Goal: Task Accomplishment & Management: Manage account settings

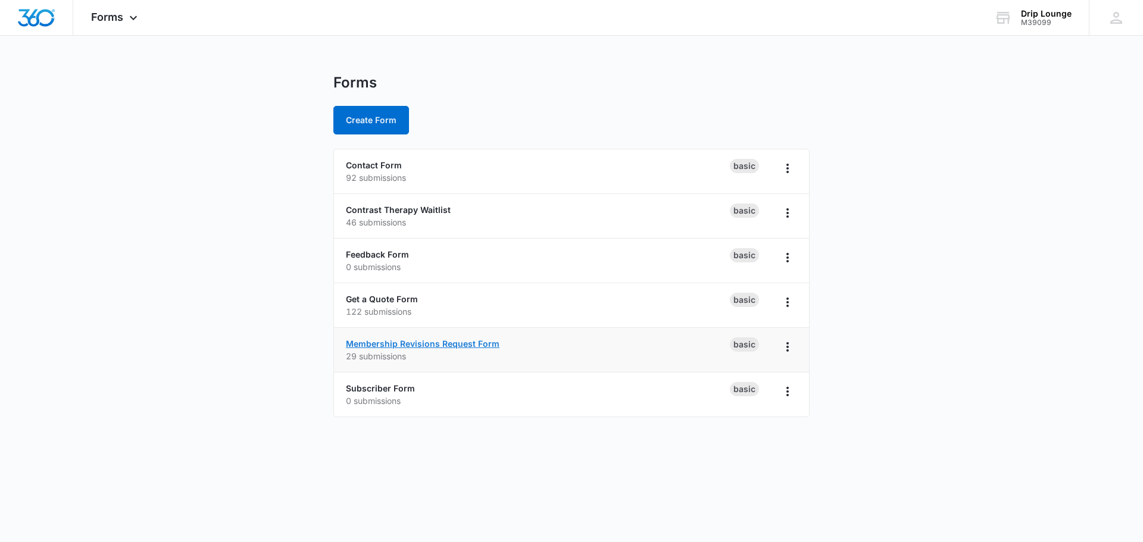
click at [398, 343] on link "Membership Revisions Request Form" at bounding box center [423, 344] width 154 height 10
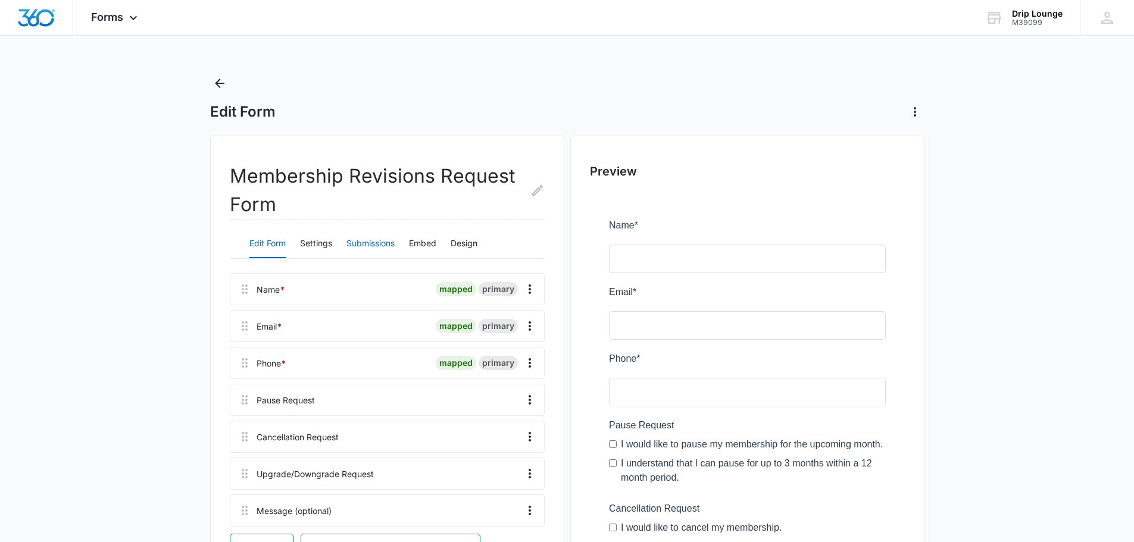
click at [372, 241] on button "Submissions" at bounding box center [370, 244] width 48 height 29
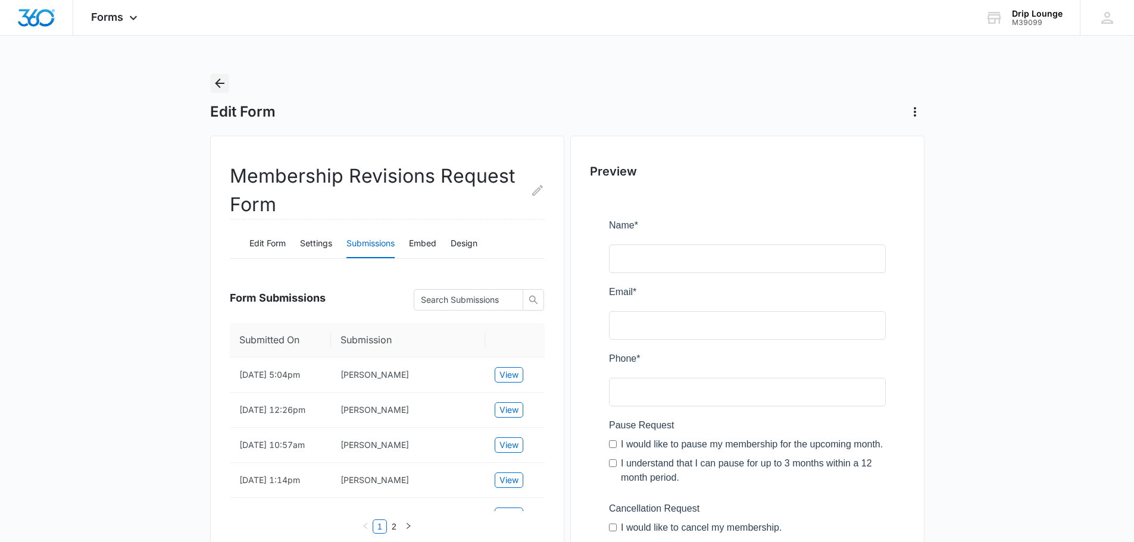
click at [215, 82] on icon "Back" at bounding box center [219, 83] width 14 height 14
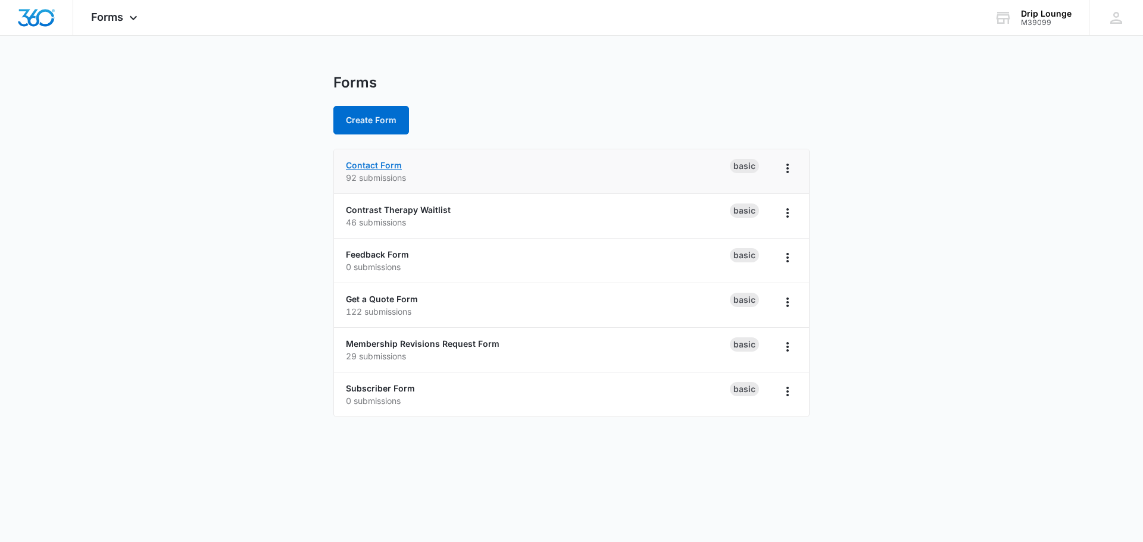
click at [370, 165] on link "Contact Form" at bounding box center [374, 165] width 56 height 10
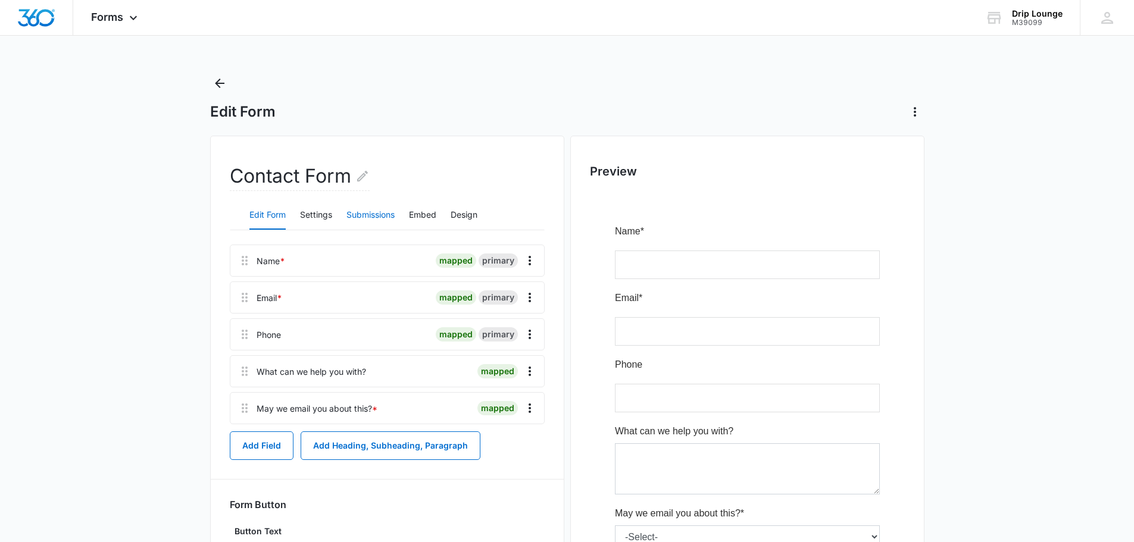
click at [368, 210] on button "Submissions" at bounding box center [370, 215] width 48 height 29
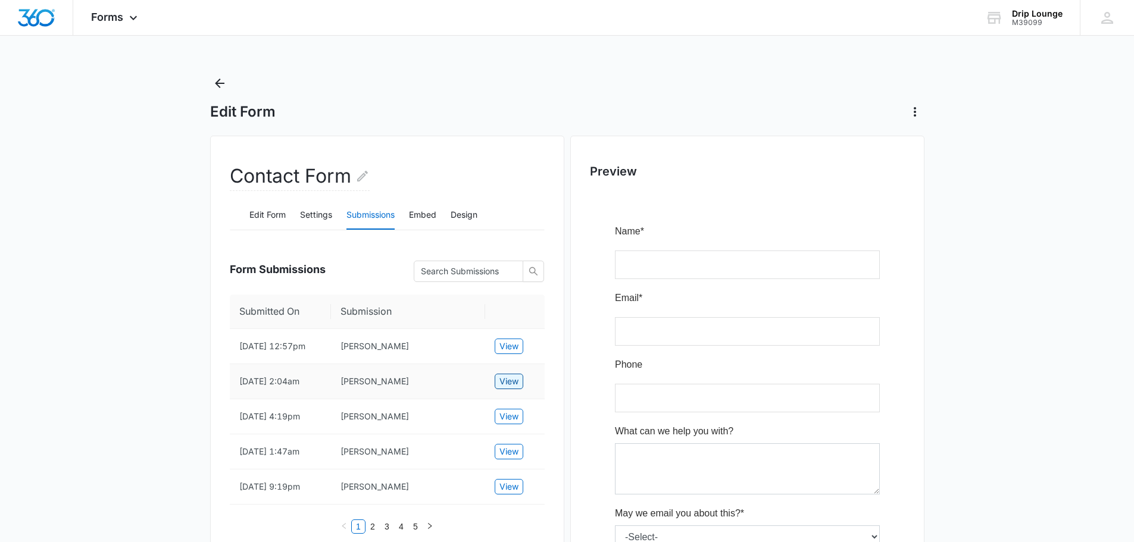
click at [512, 388] on span "View" at bounding box center [508, 381] width 19 height 13
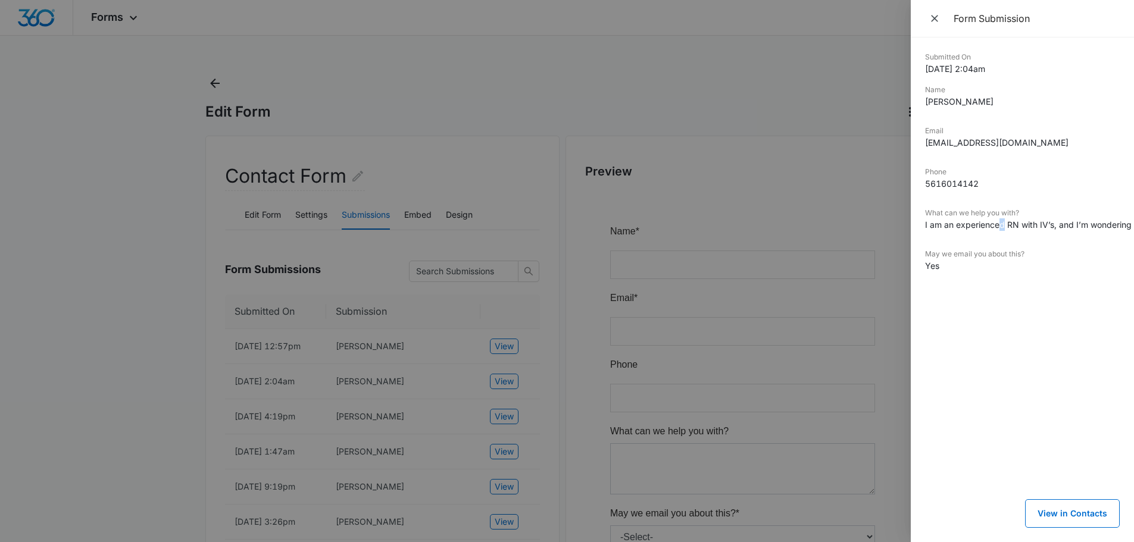
drag, startPoint x: 998, startPoint y: 226, endPoint x: 1005, endPoint y: 224, distance: 7.8
click at [1005, 224] on dd "I am an experienced RN with IV’s, and I’m wondering if you’re hiring. Thank you!" at bounding box center [1022, 224] width 195 height 12
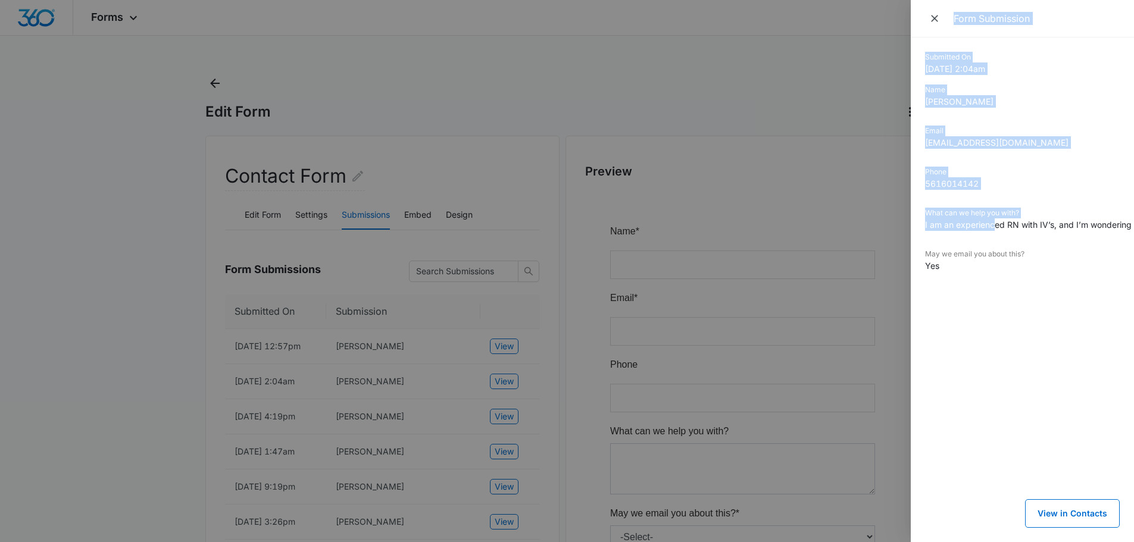
drag, startPoint x: 994, startPoint y: 225, endPoint x: 845, endPoint y: 225, distance: 148.8
click at [845, 225] on div "Form Submission Submitted On 9/21/2025 2:04am Name Kathryn Cook Email kgcook91@…" at bounding box center [567, 271] width 1134 height 542
click at [1050, 187] on dd "5616014142" at bounding box center [1022, 183] width 195 height 12
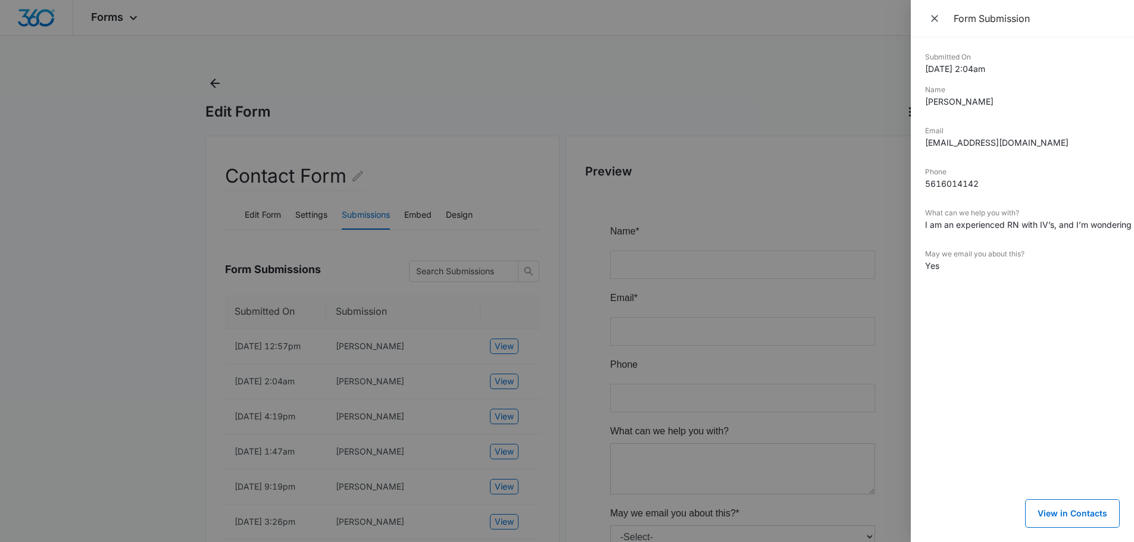
click at [433, 249] on div at bounding box center [567, 271] width 1134 height 542
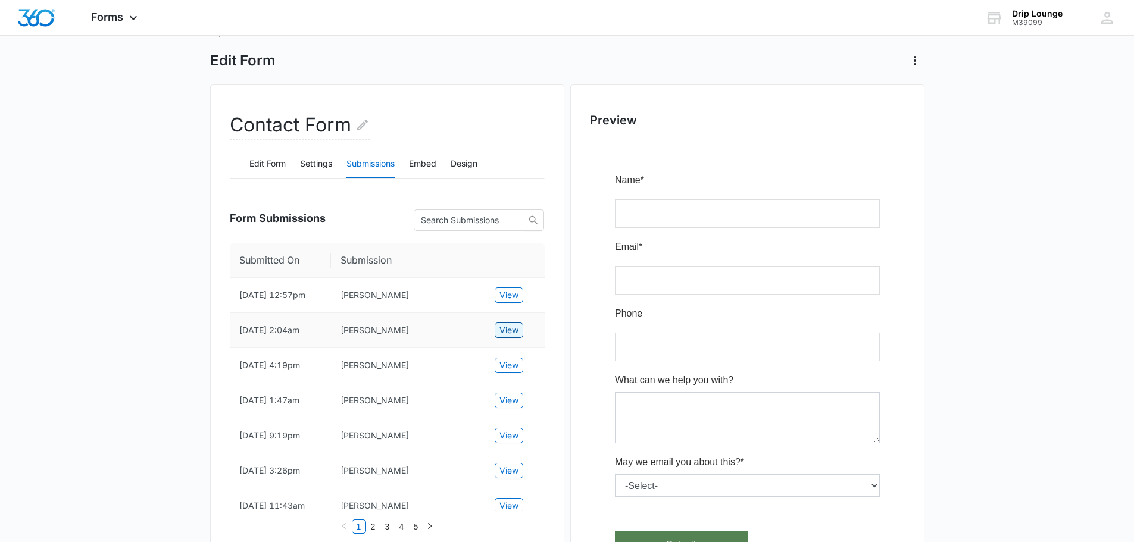
scroll to position [119, 0]
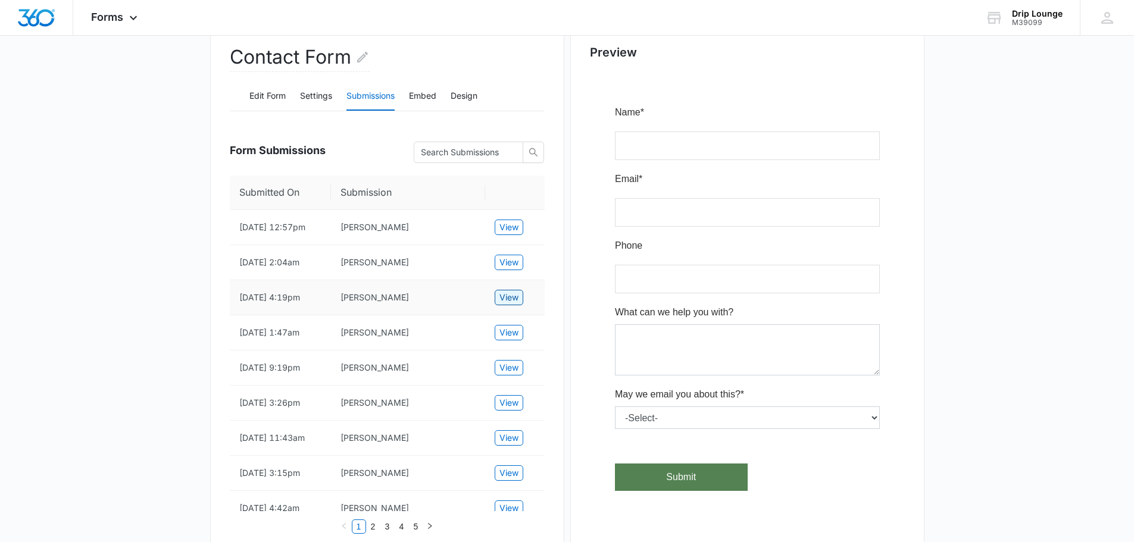
click at [515, 304] on span "View" at bounding box center [508, 297] width 19 height 13
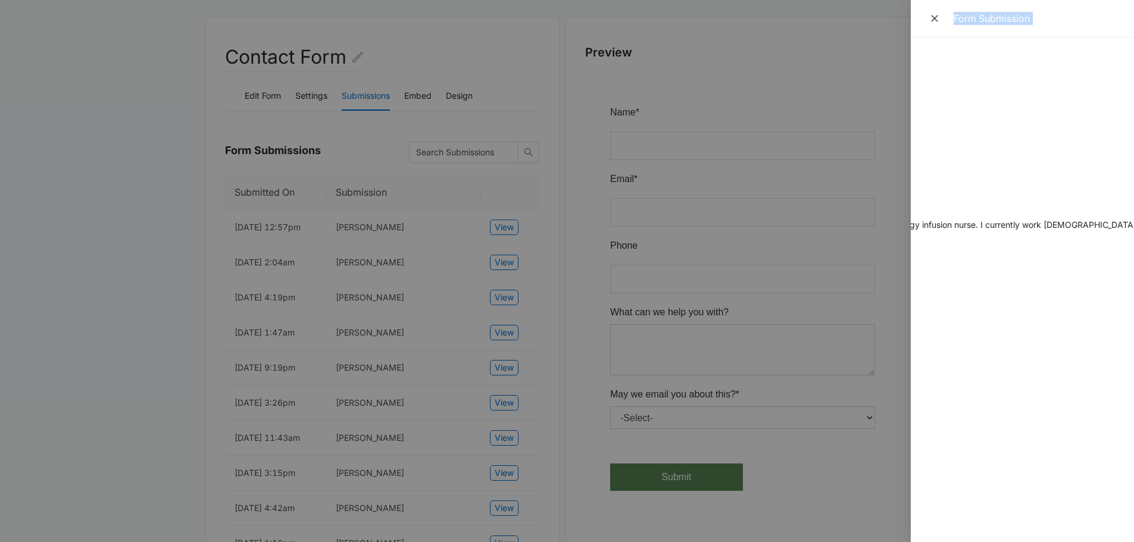
scroll to position [0, 0]
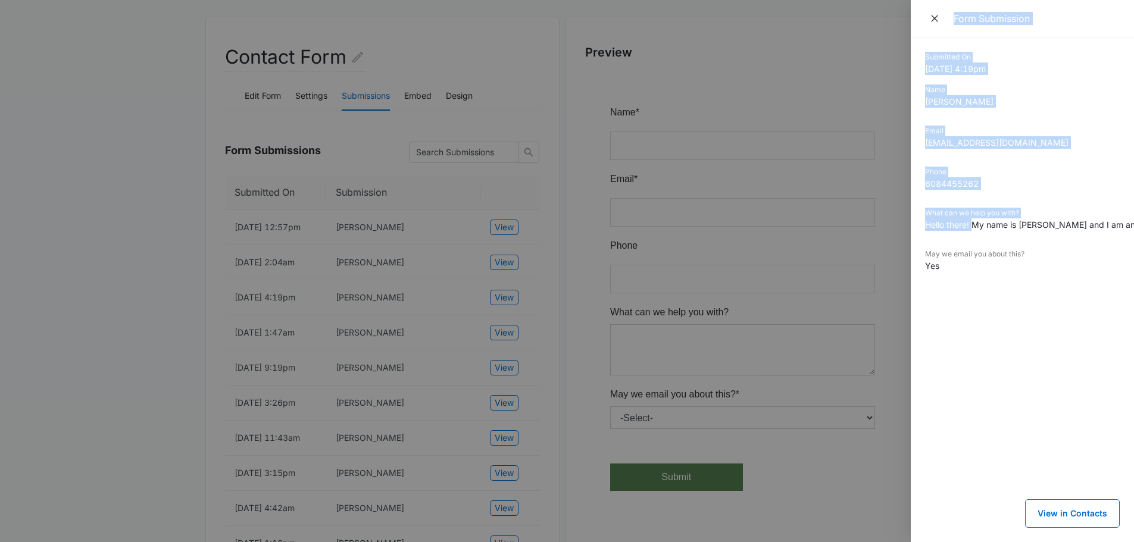
drag, startPoint x: 974, startPoint y: 224, endPoint x: 875, endPoint y: 246, distance: 101.8
click at [875, 246] on div "Form Submission Submitted On 9/13/2025 4:19pm Name Alana olson Email alanaolson…" at bounding box center [567, 271] width 1134 height 542
click at [1044, 201] on dl "Submitted On 9/13/2025 4:19pm Name Alana olson Email alanaolson2@gmail.com Phon…" at bounding box center [1022, 171] width 195 height 238
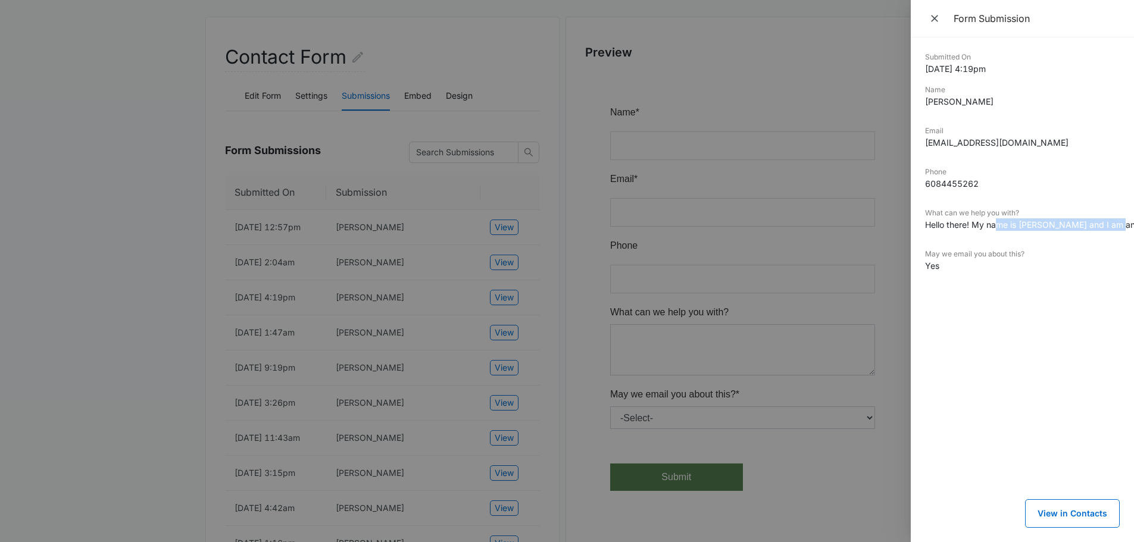
drag, startPoint x: 996, startPoint y: 228, endPoint x: 1138, endPoint y: 214, distance: 142.9
click at [1134, 214] on html "Forms Apps Reputation Websites Forms CRM Email Social Payments POS Content Ads …" at bounding box center [567, 152] width 1134 height 542
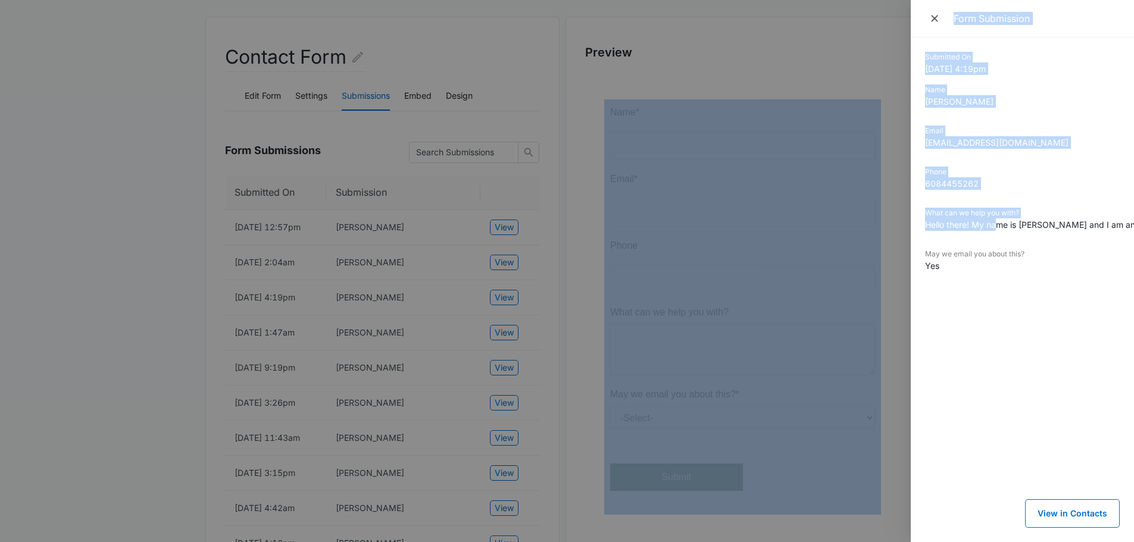
scroll to position [0, 21]
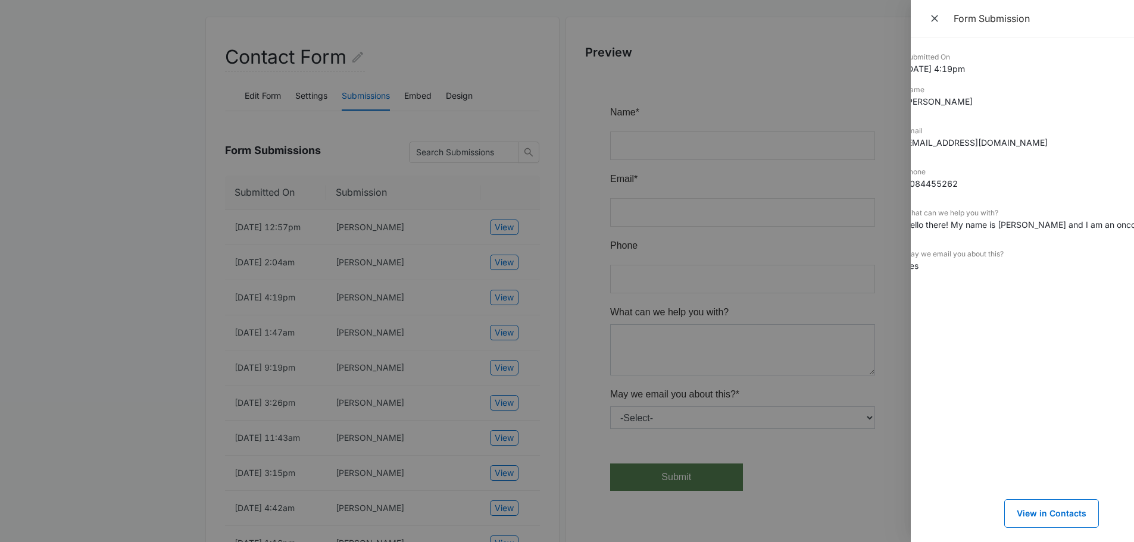
click at [992, 224] on dd "Hello there! My name is Alana Olson and I am an oncology infusion nurse. I curr…" at bounding box center [1001, 224] width 195 height 12
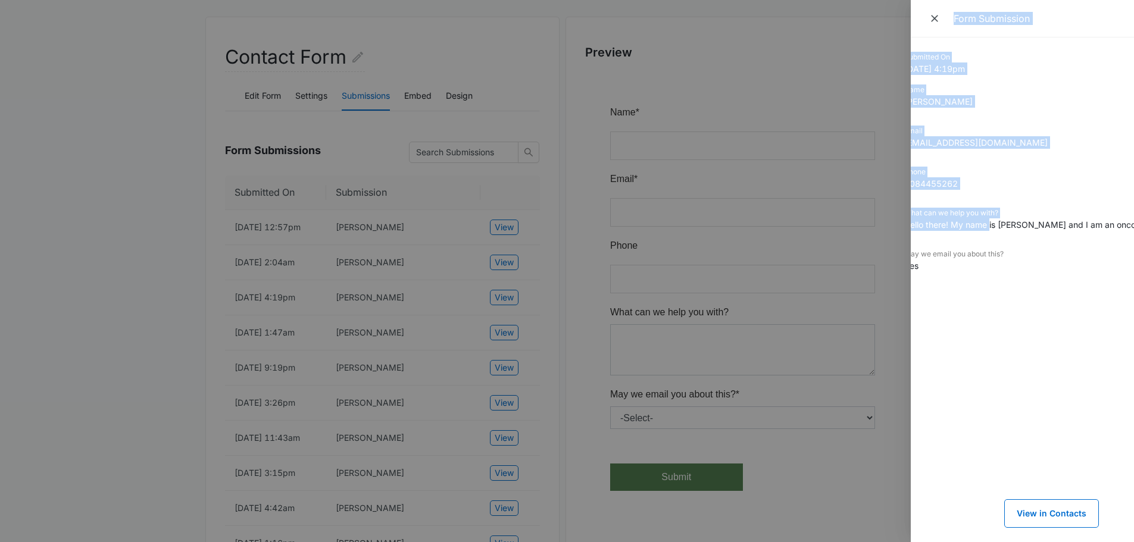
scroll to position [0, 0]
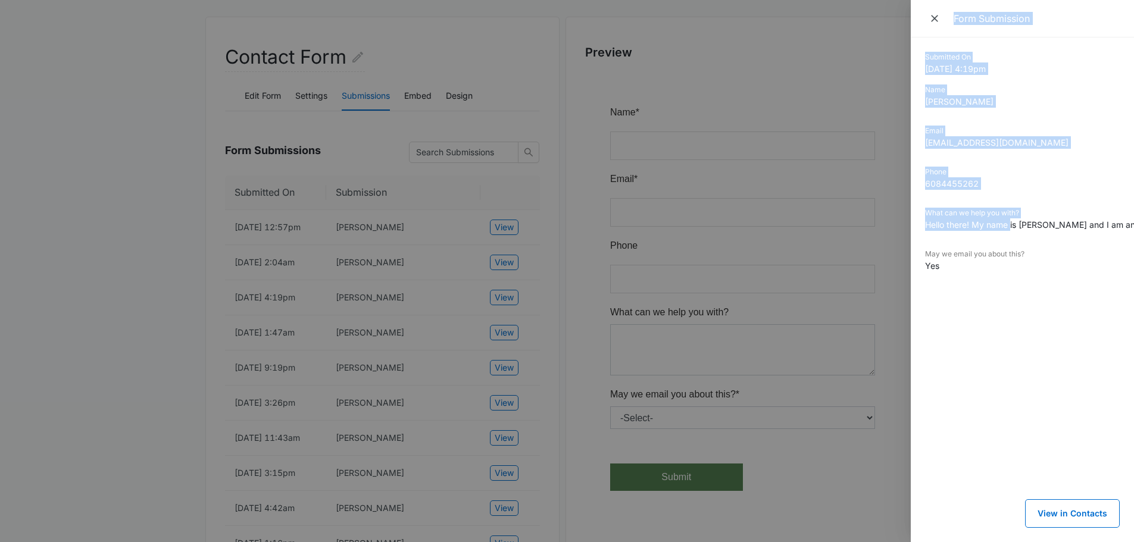
drag, startPoint x: 991, startPoint y: 222, endPoint x: 889, endPoint y: 238, distance: 103.6
click at [889, 238] on div "Form Submission Submitted On 9/13/2025 4:19pm Name Alana olson Email alanaolson…" at bounding box center [567, 271] width 1134 height 542
click at [1008, 226] on dd "Hello there! My name is Alana Olson and I am an oncology infusion nurse. I curr…" at bounding box center [1022, 224] width 195 height 12
drag, startPoint x: 1108, startPoint y: 232, endPoint x: 894, endPoint y: 223, distance: 214.4
click at [894, 223] on div "Form Submission Submitted On 9/13/2025 4:19pm Name Alana olson Email alanaolson…" at bounding box center [567, 271] width 1134 height 542
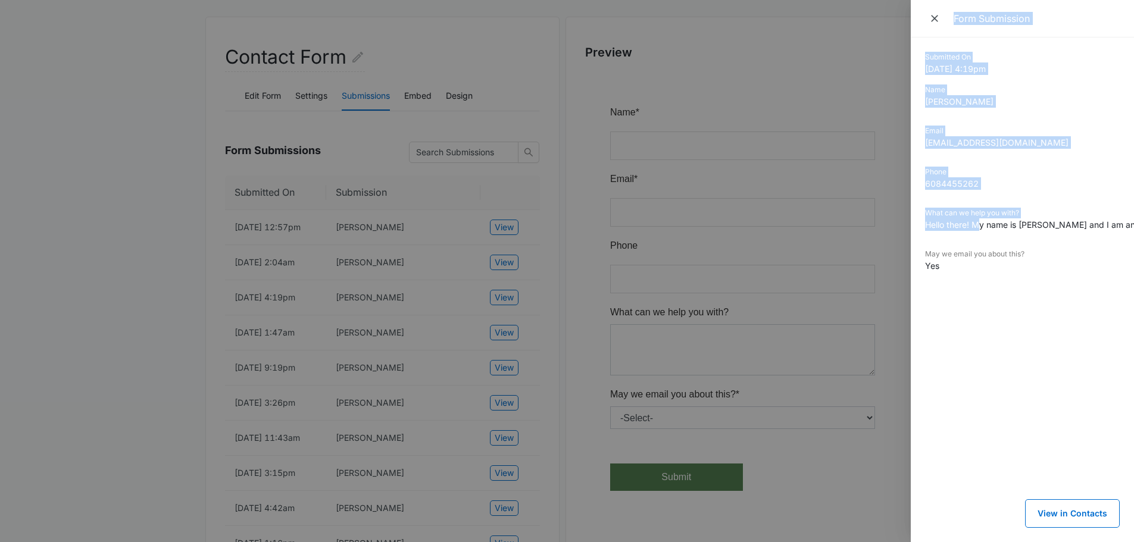
click at [974, 221] on dd "Hello there! My name is Alana Olson and I am an oncology infusion nurse. I curr…" at bounding box center [1022, 224] width 195 height 12
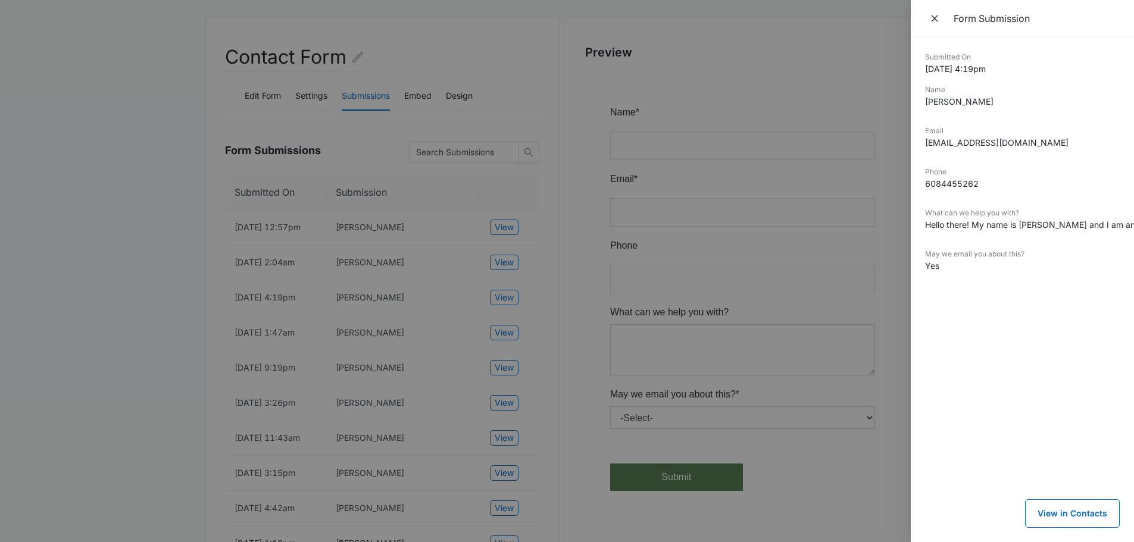
click at [372, 314] on div at bounding box center [567, 271] width 1134 height 542
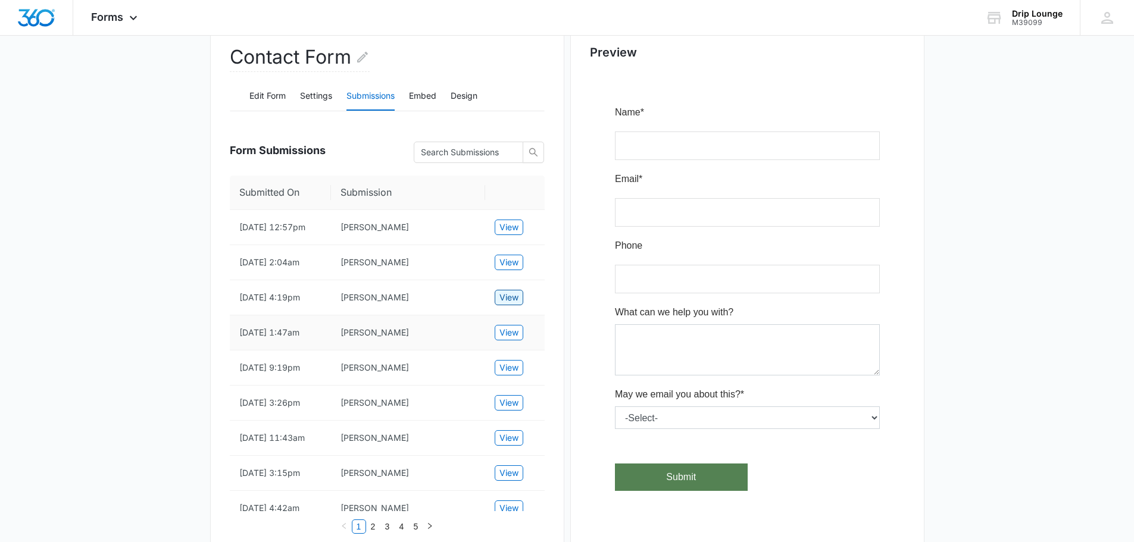
scroll to position [179, 0]
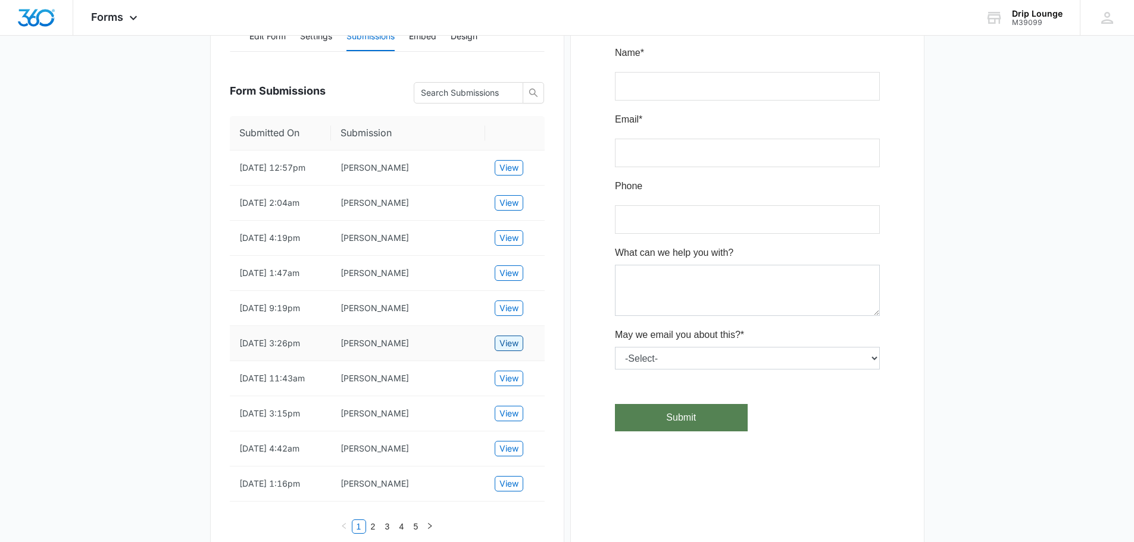
click at [505, 350] on span "View" at bounding box center [508, 343] width 19 height 13
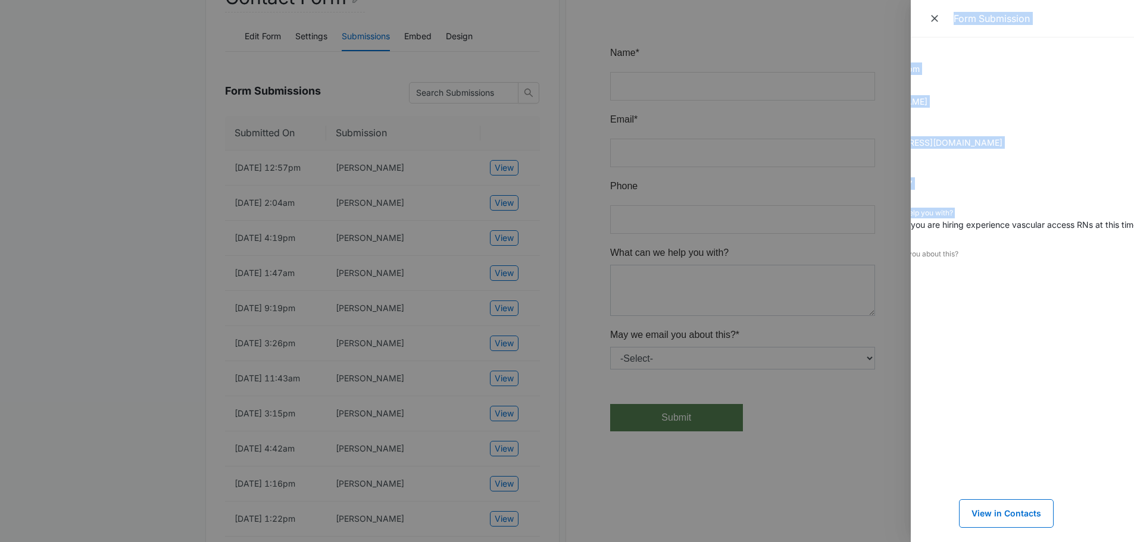
scroll to position [0, 0]
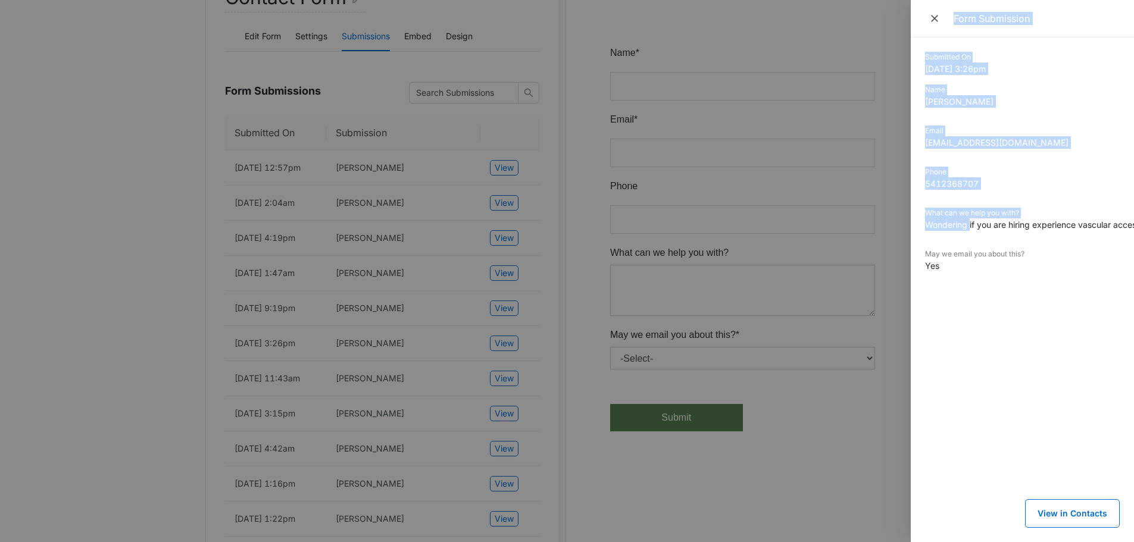
drag, startPoint x: 969, startPoint y: 226, endPoint x: 906, endPoint y: 240, distance: 64.6
click at [906, 240] on div "Form Submission Submitted On 9/04/2025 3:26pm Name Amanda Sherwood Email manda.…" at bounding box center [567, 271] width 1134 height 542
click at [357, 355] on div at bounding box center [567, 271] width 1134 height 542
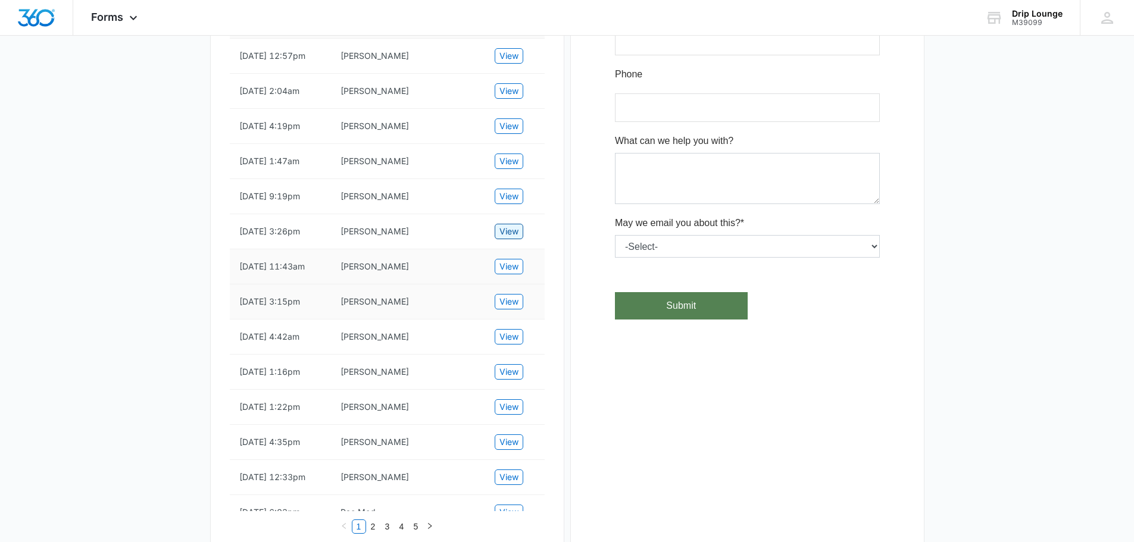
scroll to position [298, 0]
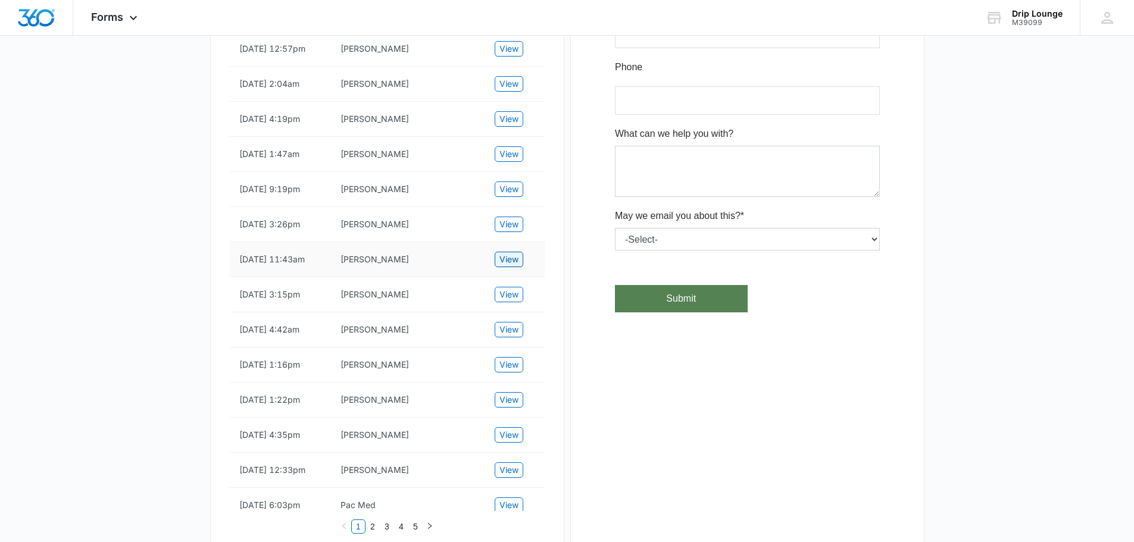
click at [507, 266] on span "View" at bounding box center [508, 259] width 19 height 13
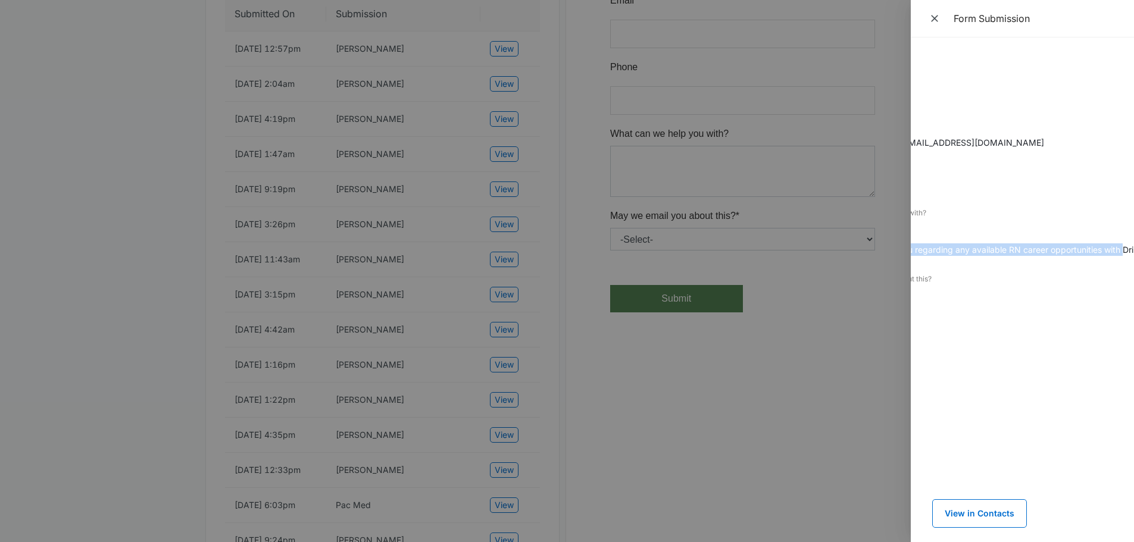
scroll to position [0, 100]
drag, startPoint x: 972, startPoint y: 249, endPoint x: 1098, endPoint y: 245, distance: 126.3
click at [1020, 245] on dd "Hi, I am contracting you regarding any available RN career opportunities with D…" at bounding box center [922, 236] width 195 height 37
click at [1020, 248] on dd "Hi, I am contracting you regarding any available RN career opportunities with D…" at bounding box center [922, 236] width 195 height 37
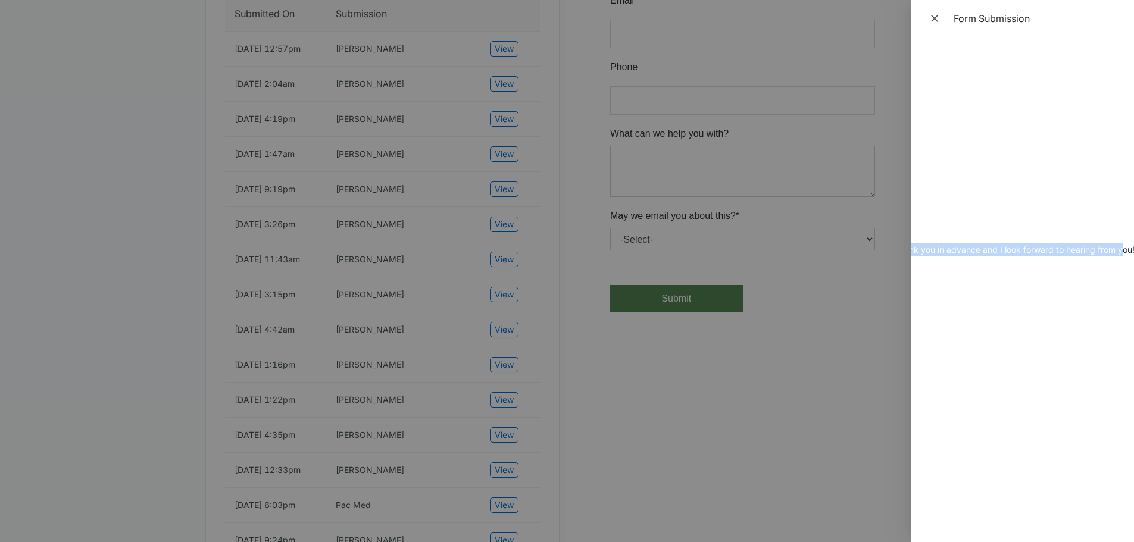
drag, startPoint x: 1110, startPoint y: 248, endPoint x: 1124, endPoint y: 252, distance: 14.7
click at [407, 375] on div at bounding box center [567, 271] width 1134 height 542
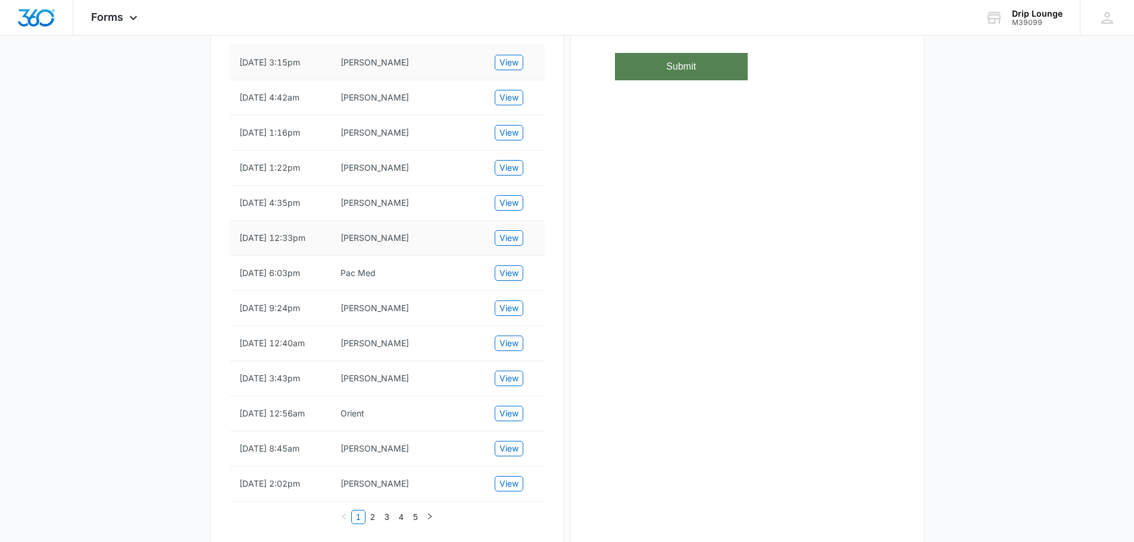
scroll to position [536, 0]
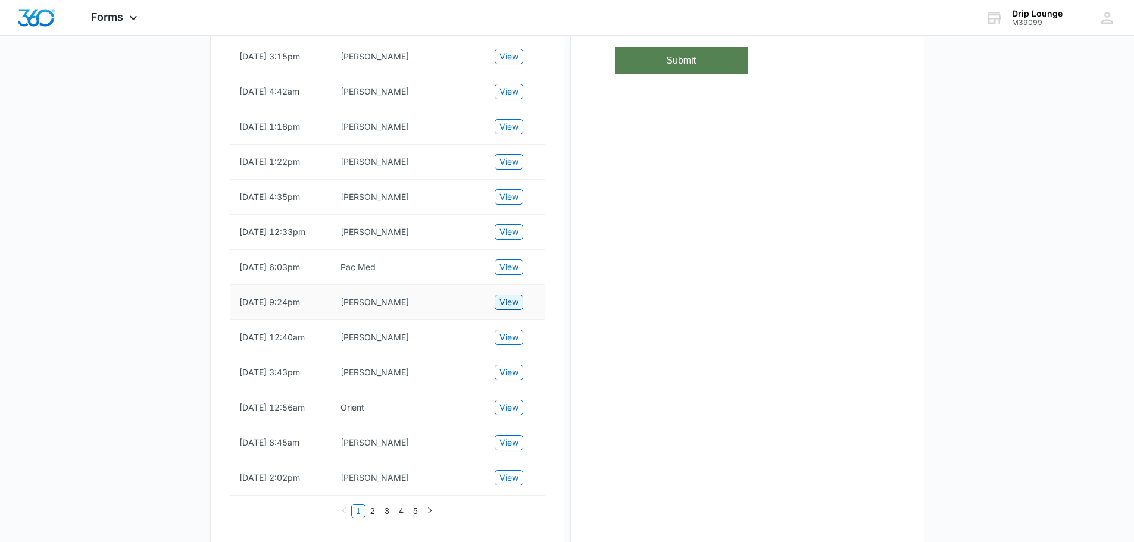
click at [508, 309] on span "View" at bounding box center [508, 302] width 19 height 13
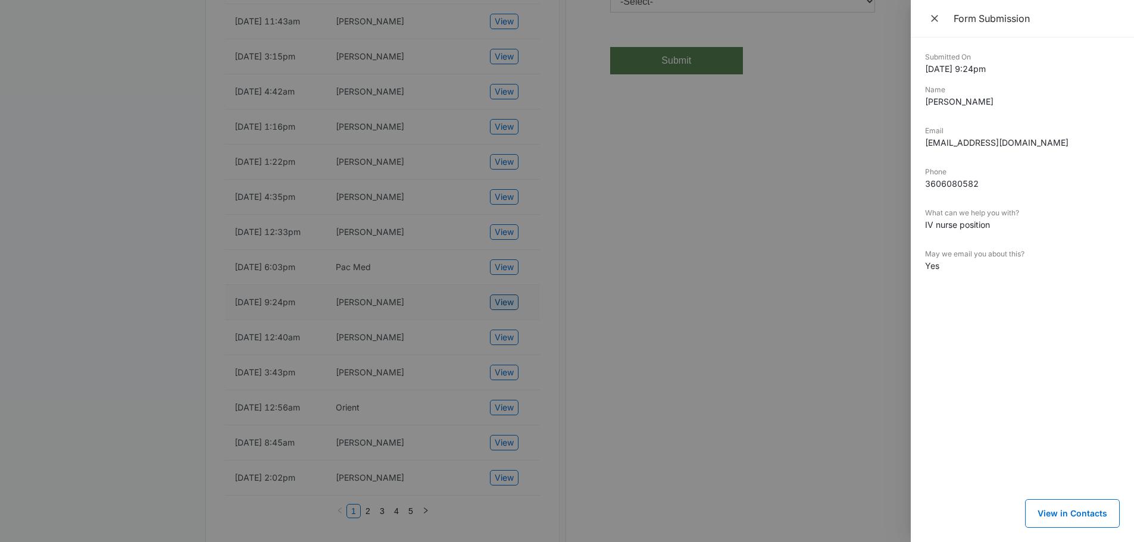
scroll to position [0, 0]
click at [502, 356] on div at bounding box center [567, 271] width 1134 height 542
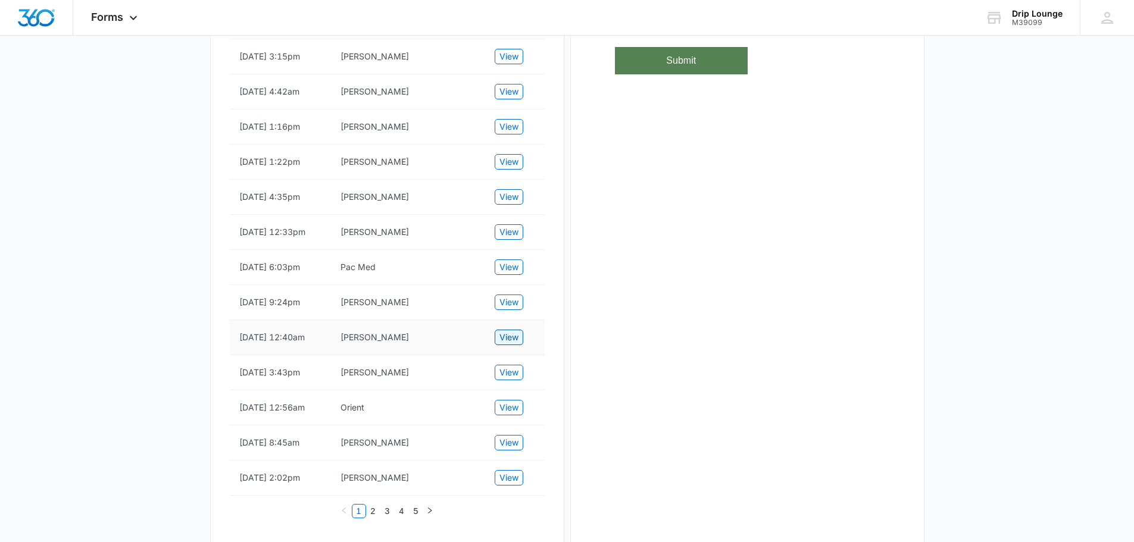
click at [502, 344] on span "View" at bounding box center [508, 337] width 19 height 13
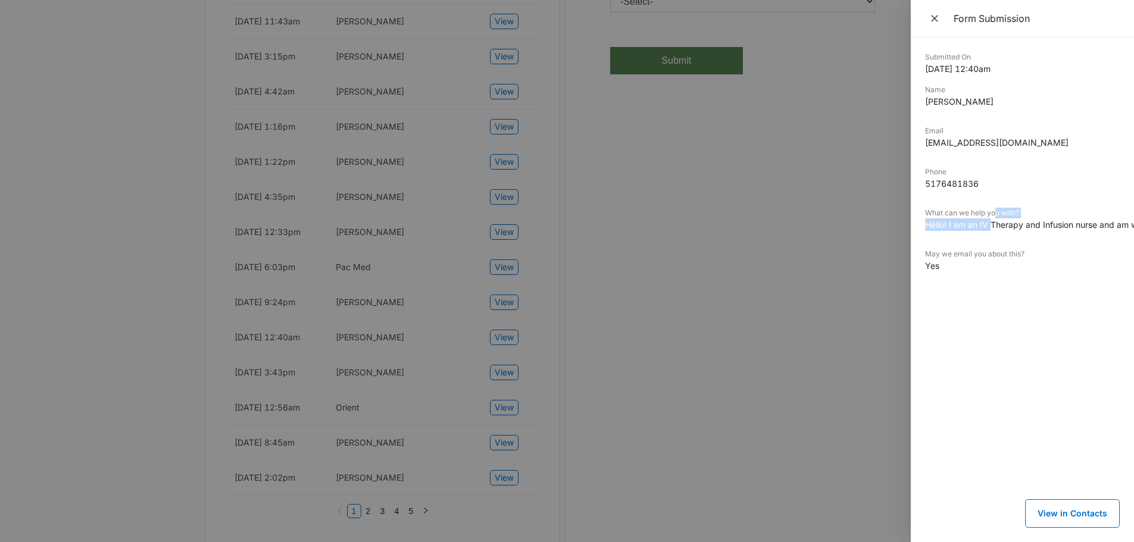
drag, startPoint x: 993, startPoint y: 226, endPoint x: 993, endPoint y: 217, distance: 8.9
click at [993, 217] on div "What can we help you with? Hello! I am an IV Therapy and Infusion nurse and am …" at bounding box center [1022, 224] width 195 height 32
click at [968, 227] on dd "Hello! I am an IV Therapy and Infusion nurse and am wondering if you are curren…" at bounding box center [1022, 224] width 195 height 12
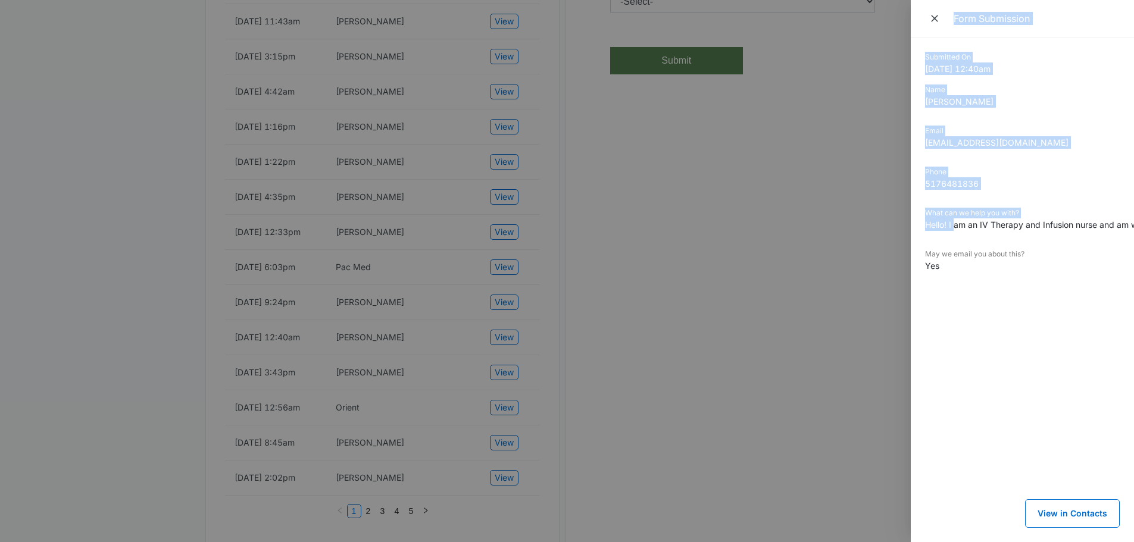
drag, startPoint x: 954, startPoint y: 225, endPoint x: 848, endPoint y: 198, distance: 108.9
click at [876, 248] on div "Form Submission Submitted On 6/24/2025 12:40am Name Nicole Knippenberg Email nk…" at bounding box center [567, 271] width 1134 height 542
click at [936, 182] on dd "5176481836" at bounding box center [1022, 183] width 195 height 12
click at [994, 177] on dd "5176481836" at bounding box center [1022, 183] width 195 height 12
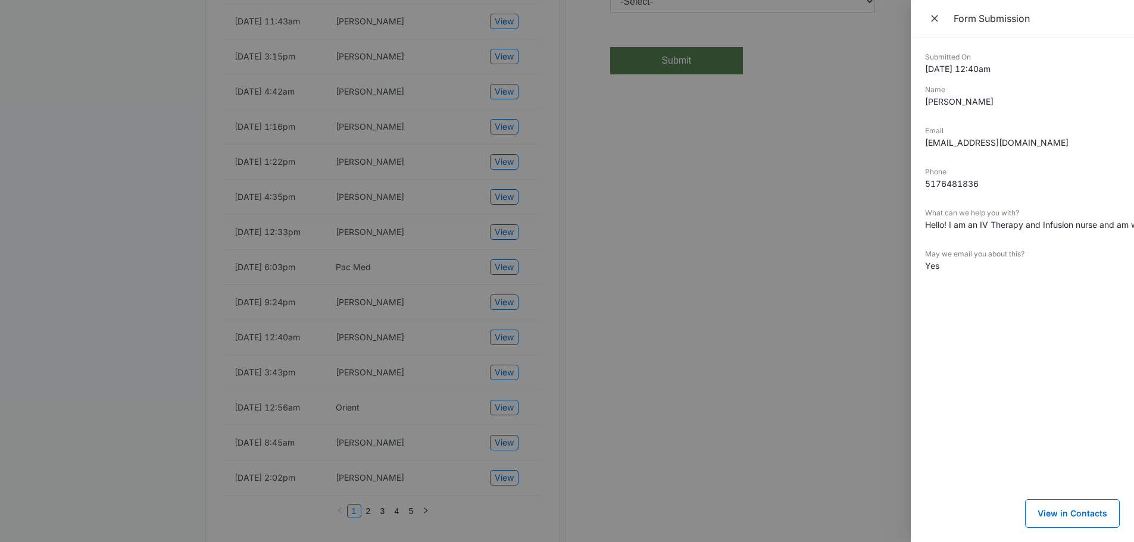
click at [943, 185] on dd "5176481836" at bounding box center [1022, 183] width 195 height 12
copy dd "5176481836"
click at [968, 212] on dt "What can we help you with?" at bounding box center [1022, 213] width 195 height 11
click at [407, 387] on div at bounding box center [567, 271] width 1134 height 542
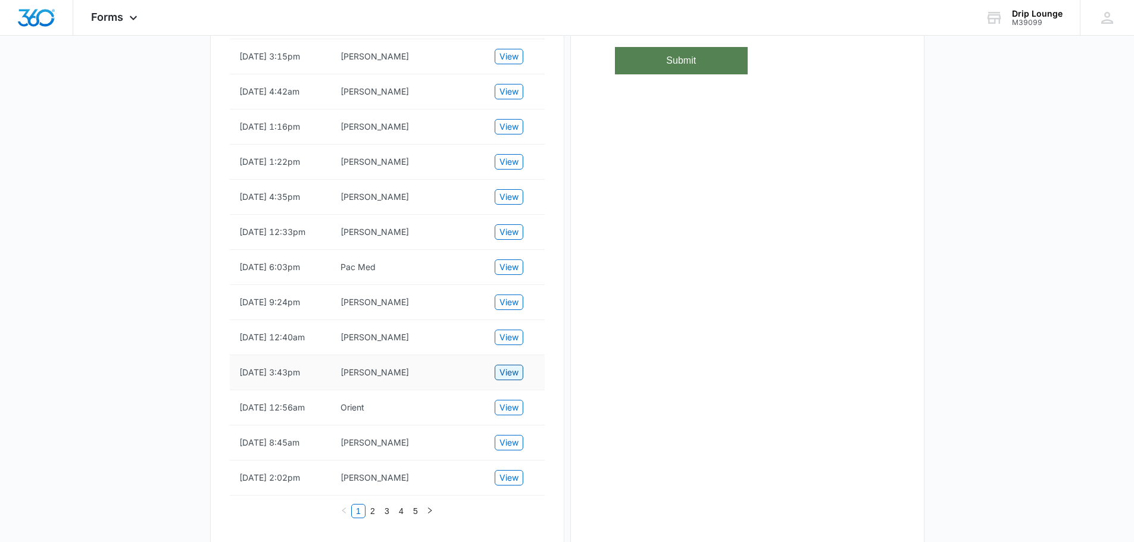
click at [506, 379] on span "View" at bounding box center [508, 372] width 19 height 13
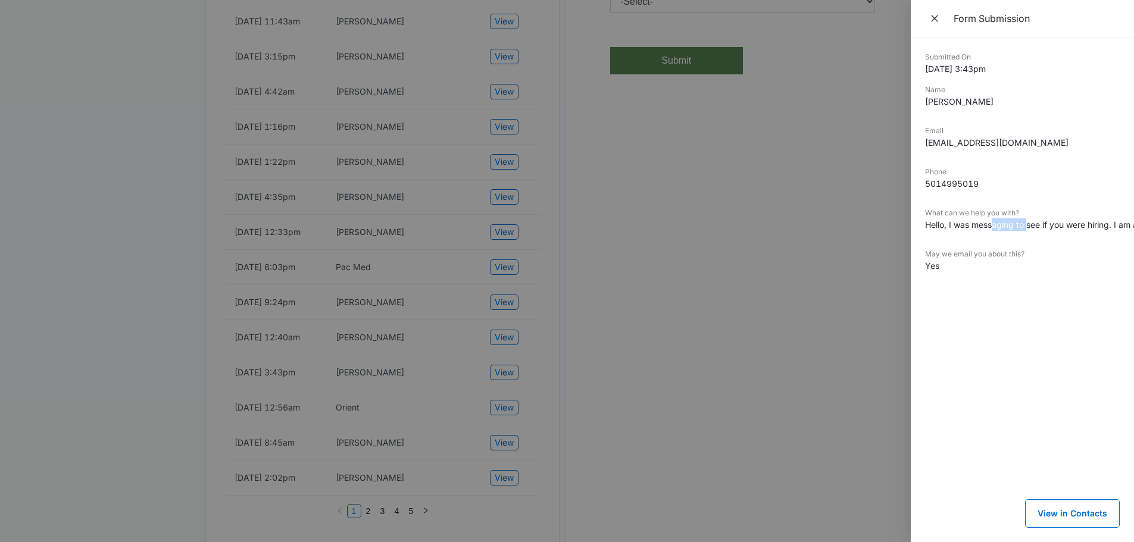
drag, startPoint x: 992, startPoint y: 224, endPoint x: 1027, endPoint y: 226, distance: 35.2
click at [1027, 226] on dd "Hello, I was messaging to see if you were hiring. I am an emergency department …" at bounding box center [1022, 224] width 195 height 12
click at [508, 362] on div at bounding box center [567, 271] width 1134 height 542
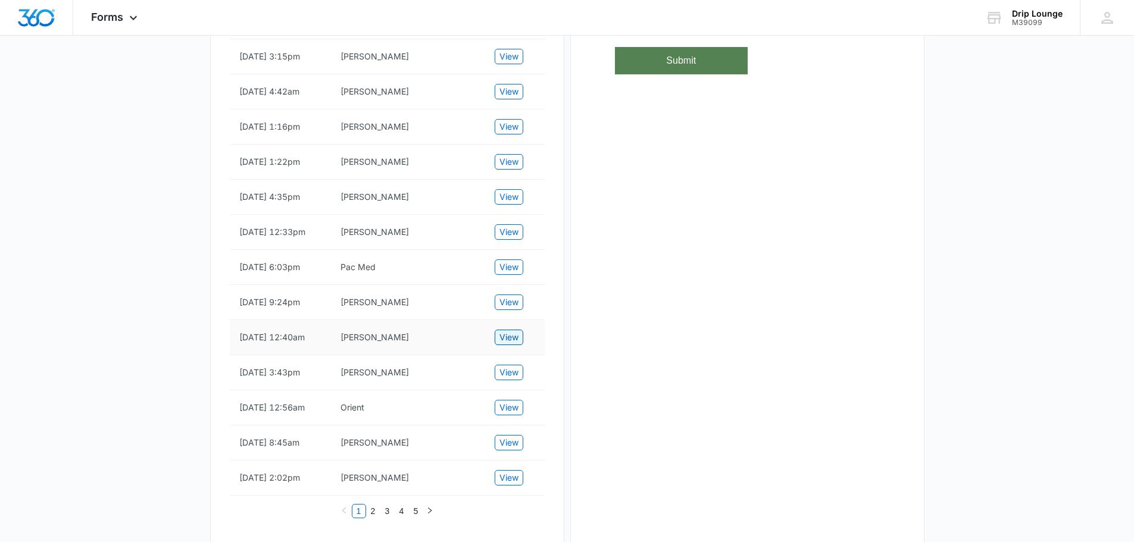
click at [504, 344] on span "View" at bounding box center [508, 337] width 19 height 13
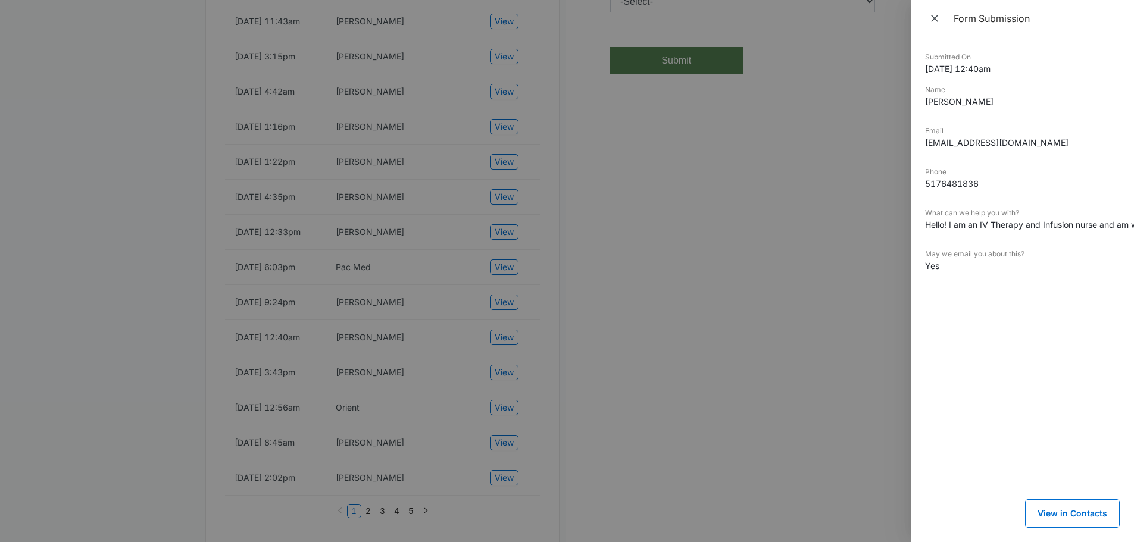
click at [561, 292] on div at bounding box center [567, 271] width 1134 height 542
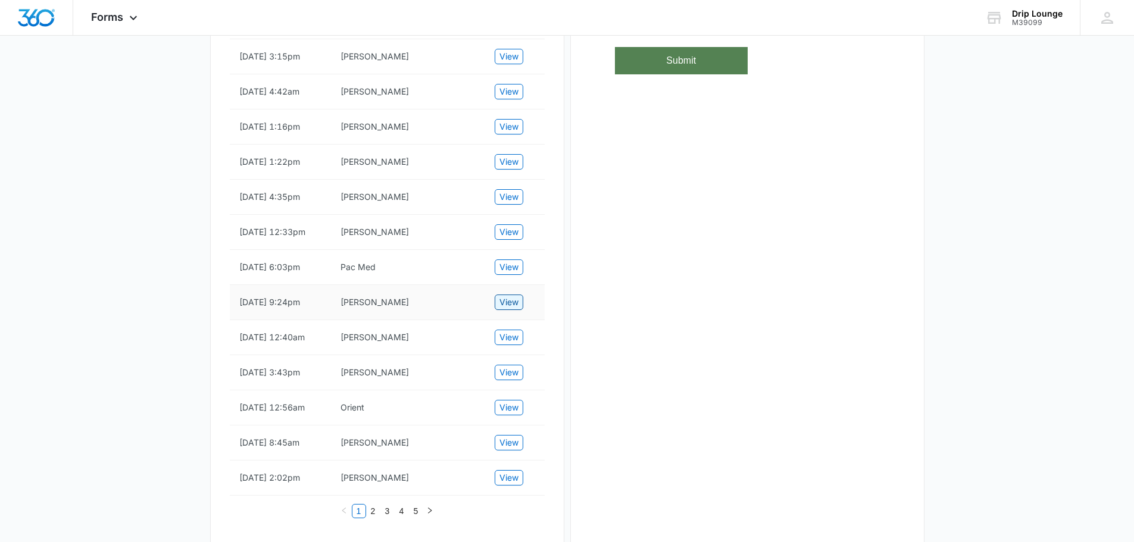
click at [503, 309] on span "View" at bounding box center [508, 302] width 19 height 13
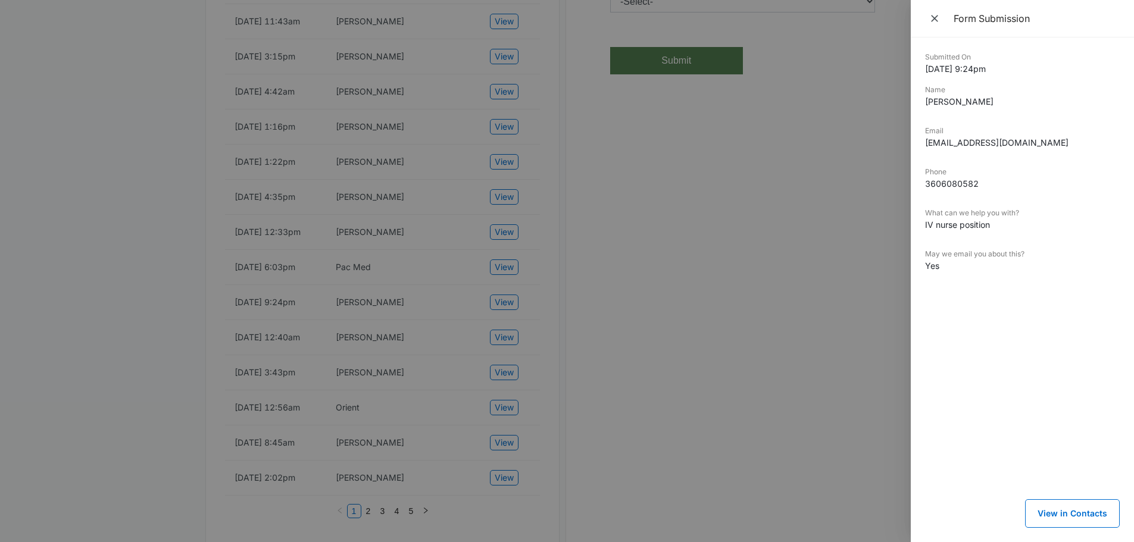
click at [939, 104] on dd "Elizabeth Kourn" at bounding box center [1022, 101] width 195 height 12
copy dd "Elizabeth"
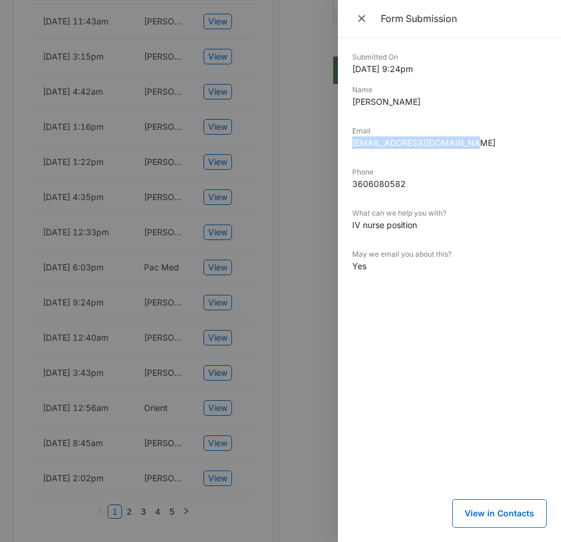
drag, startPoint x: 354, startPoint y: 143, endPoint x: 461, endPoint y: 142, distance: 107.2
click at [461, 142] on dd "elizabethkkourn@gmail.com" at bounding box center [449, 142] width 195 height 12
copy dd "elizabethkkourn@gmail.com"
click at [286, 300] on div at bounding box center [280, 271] width 561 height 542
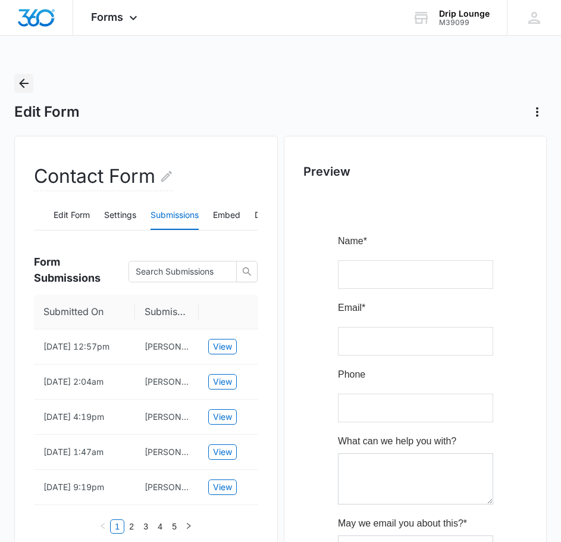
click at [21, 85] on icon "Back" at bounding box center [24, 84] width 10 height 10
